Goal: Communication & Community: Answer question/provide support

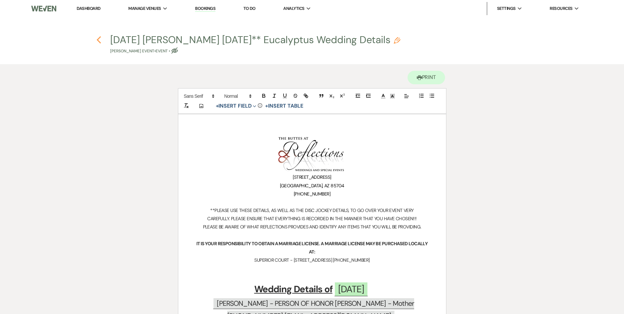
click at [99, 42] on use "button" at bounding box center [99, 39] width 4 height 7
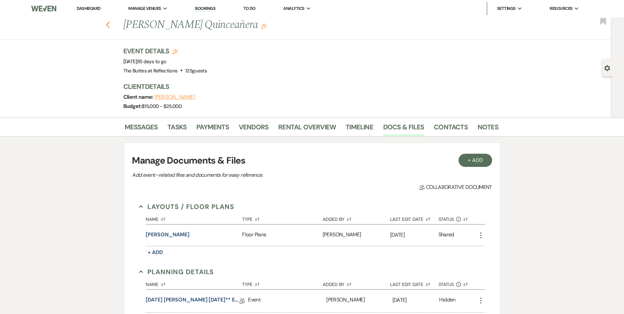
click at [110, 26] on icon "Previous" at bounding box center [108, 25] width 5 height 8
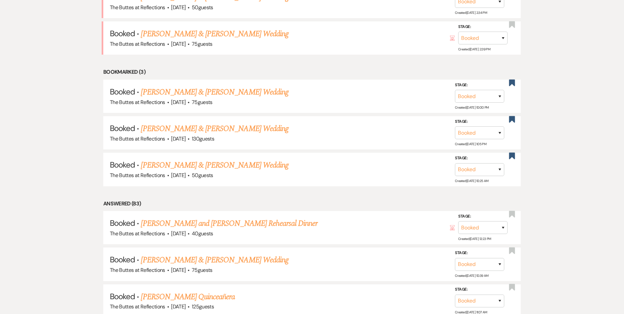
scroll to position [296, 0]
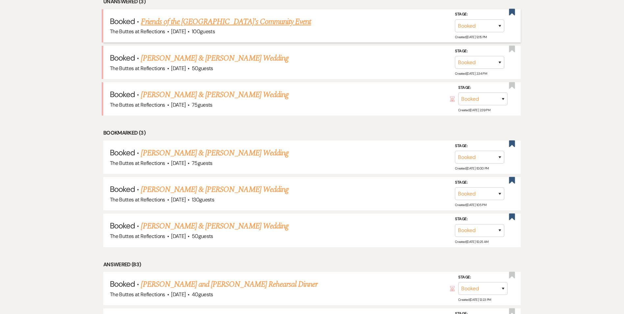
click at [230, 25] on link "Friends of the [GEOGRAPHIC_DATA]'s Community Event" at bounding box center [226, 22] width 170 height 12
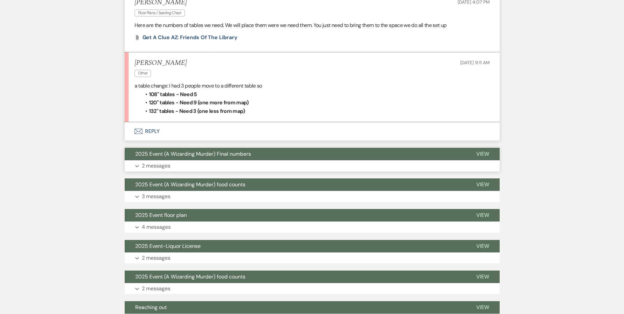
scroll to position [198, 0]
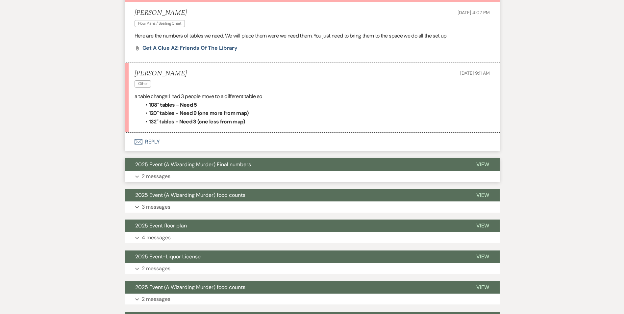
click at [296, 170] on button "2025 Event (A Wizarding Murder) Final numbers" at bounding box center [295, 164] width 341 height 12
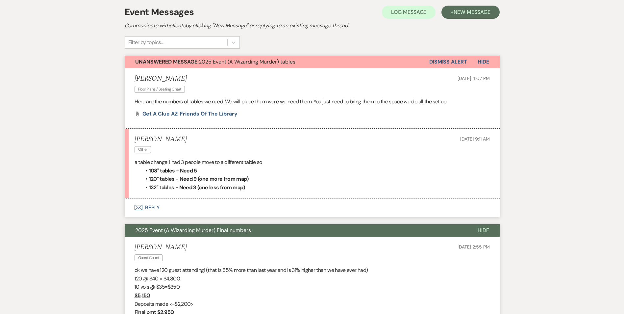
scroll to position [165, 0]
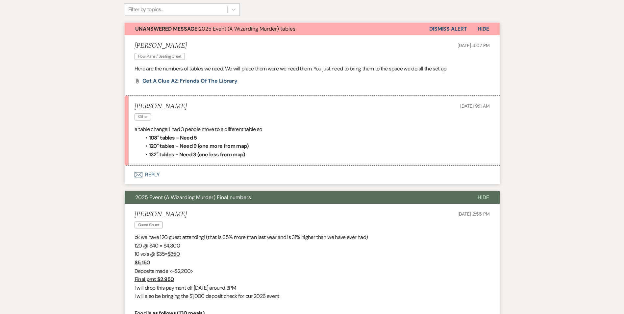
click at [188, 81] on span "Get a Clue AZ: Friends of the Library" at bounding box center [189, 80] width 95 height 7
click at [272, 143] on li "120" tables - Need 9 (one more from map)" at bounding box center [315, 146] width 349 height 9
click at [153, 175] on button "Envelope Reply" at bounding box center [312, 174] width 375 height 18
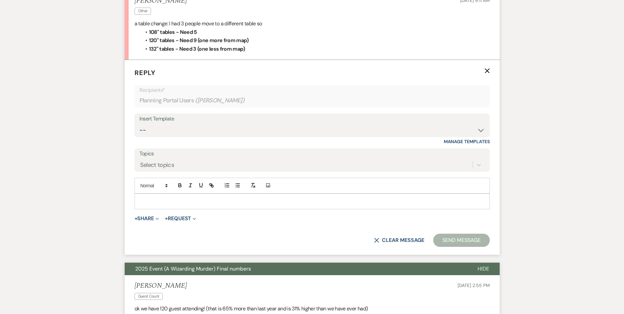
scroll to position [271, 0]
click at [332, 34] on li "108" tables - Need 5" at bounding box center [315, 31] width 349 height 9
click at [160, 198] on p at bounding box center [312, 200] width 345 height 7
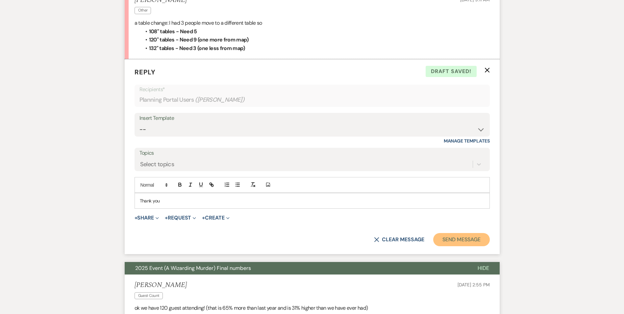
click at [461, 237] on button "Send Message" at bounding box center [461, 239] width 56 height 13
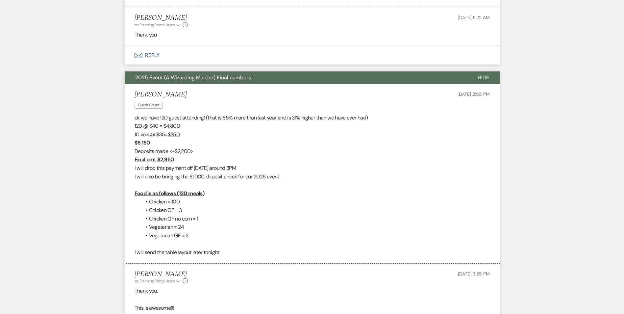
scroll to position [224, 0]
